Goal: Task Accomplishment & Management: Manage account settings

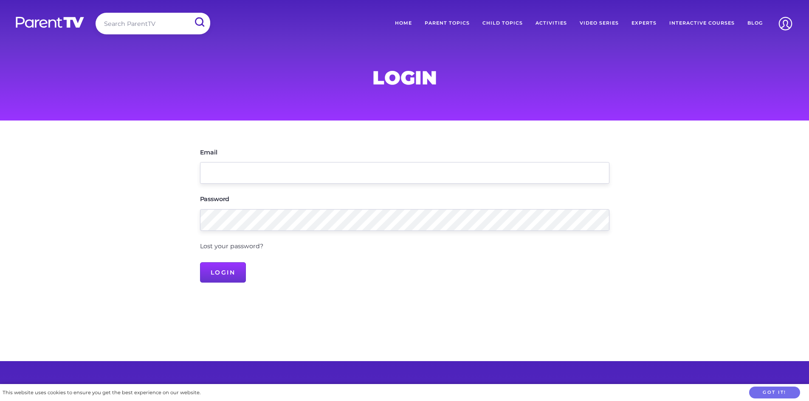
type input "[PERSON_NAME][EMAIL_ADDRESS][DOMAIN_NAME]"
click at [200, 262] on input "Login" at bounding box center [223, 272] width 46 height 20
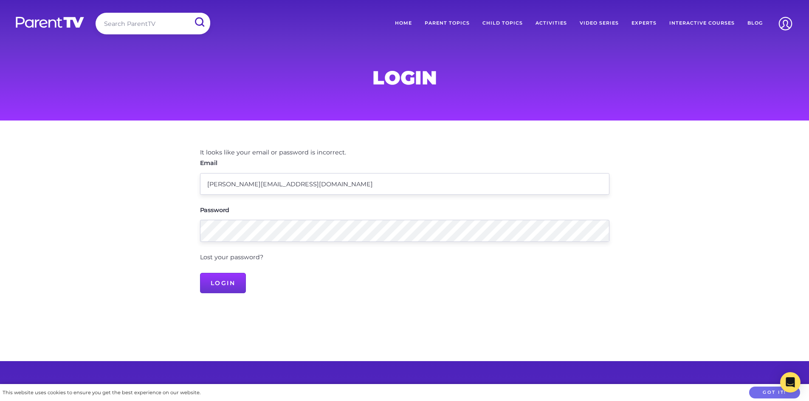
click at [224, 257] on link "Lost your password?" at bounding box center [231, 257] width 63 height 8
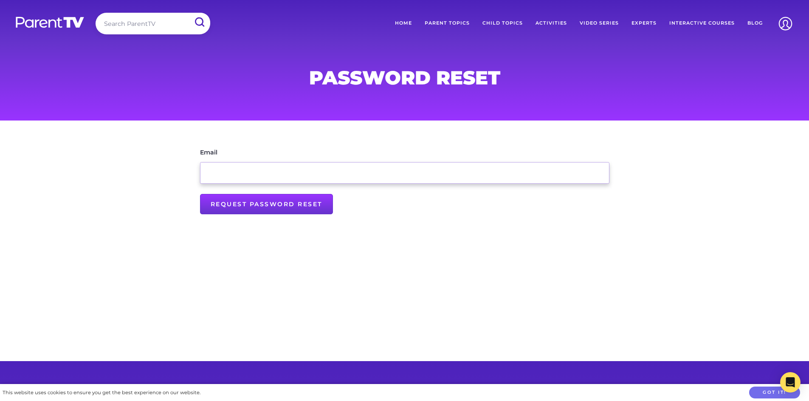
click at [263, 177] on input "Email" at bounding box center [404, 173] width 409 height 22
type input "[PERSON_NAME][EMAIL_ADDRESS][DOMAIN_NAME]"
click at [236, 202] on input "Request Password Reset" at bounding box center [266, 204] width 133 height 20
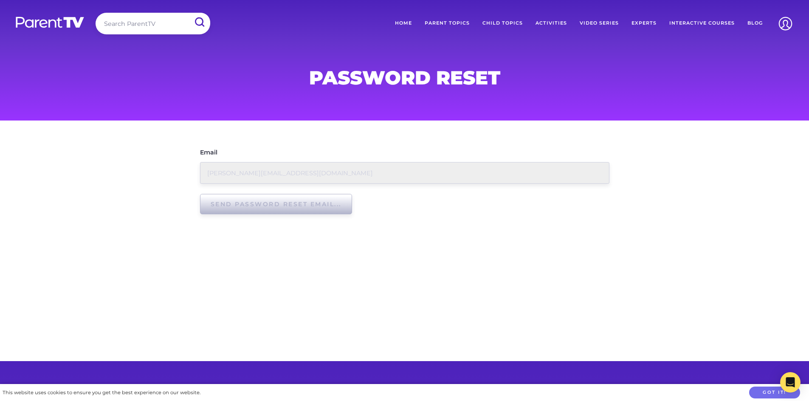
type input "Request Password Reset"
